Goal: Information Seeking & Learning: Find specific fact

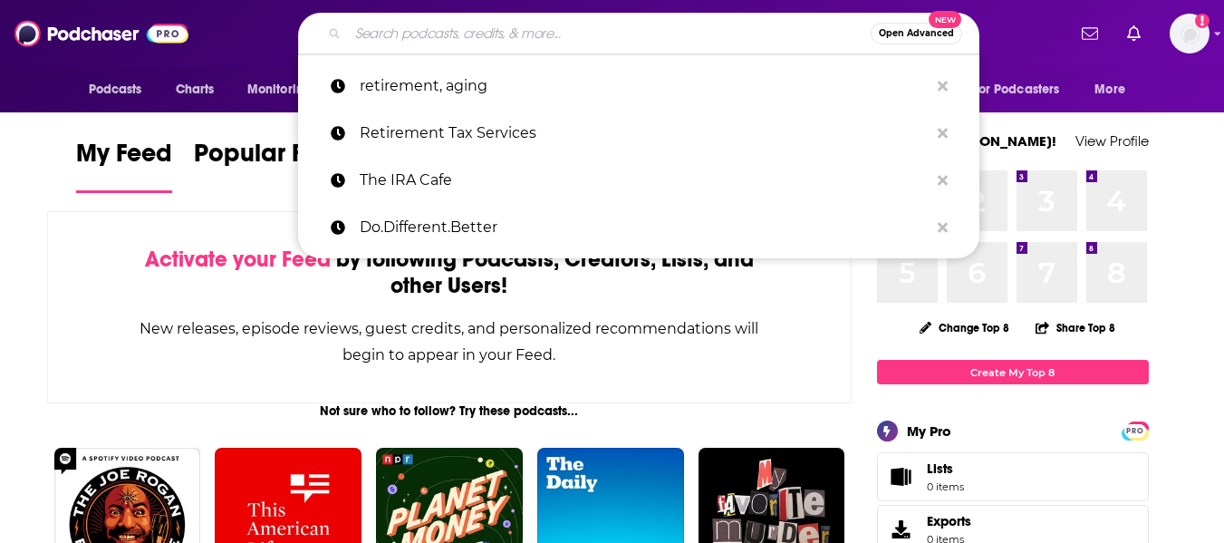
click at [568, 32] on input "Search podcasts, credits, & more..." at bounding box center [609, 33] width 523 height 29
paste input "Aging Together"
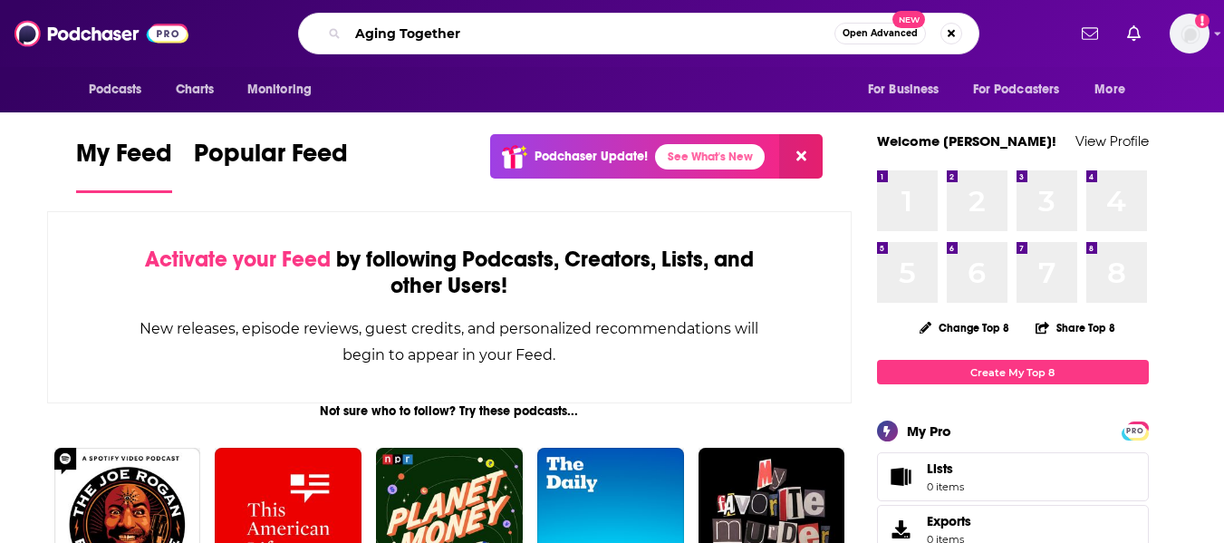
type input "Aging Together"
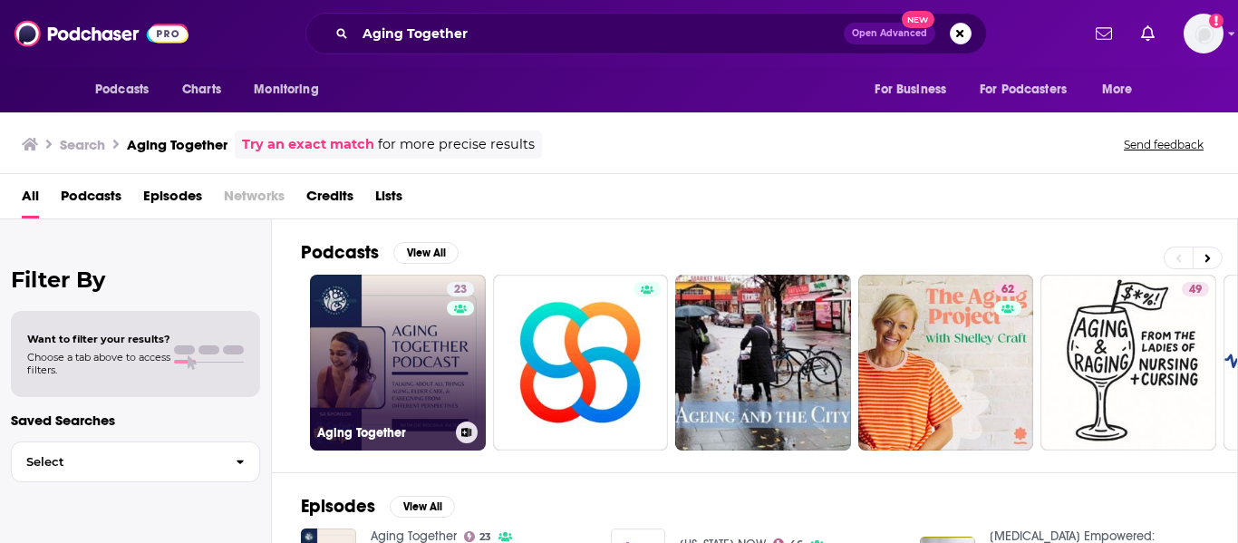
click at [399, 332] on link "23 Aging Together" at bounding box center [398, 363] width 176 height 176
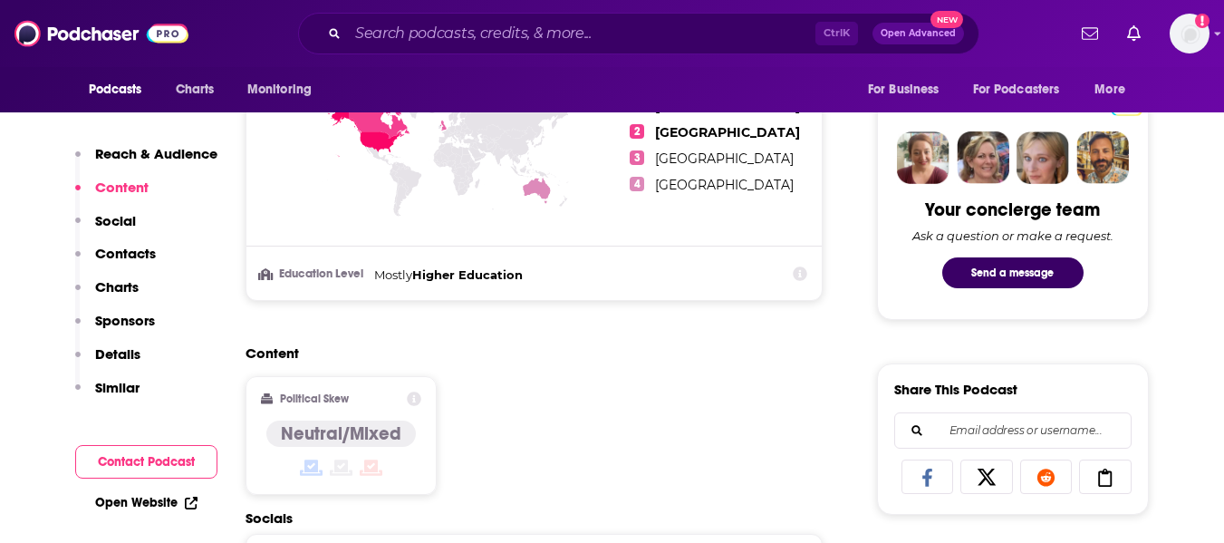
scroll to position [1229, 0]
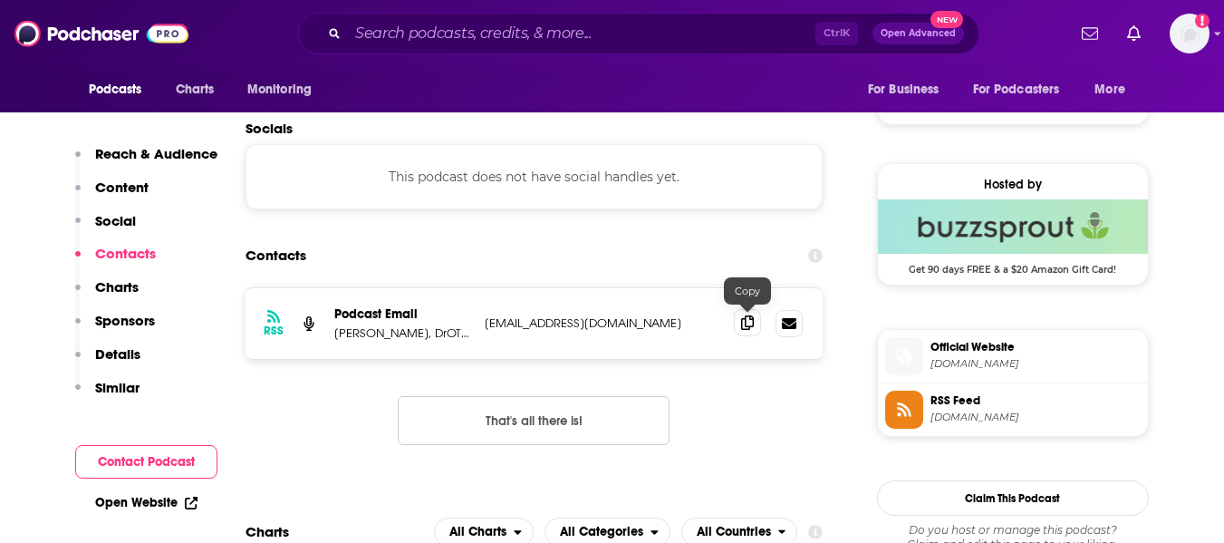
click at [747, 317] on icon at bounding box center [747, 322] width 13 height 14
